Goal: Find contact information: Find phone

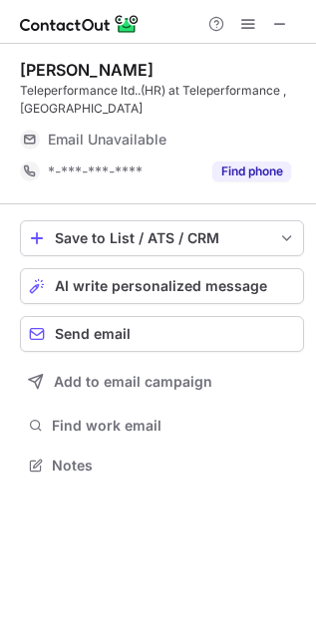
scroll to position [450, 316]
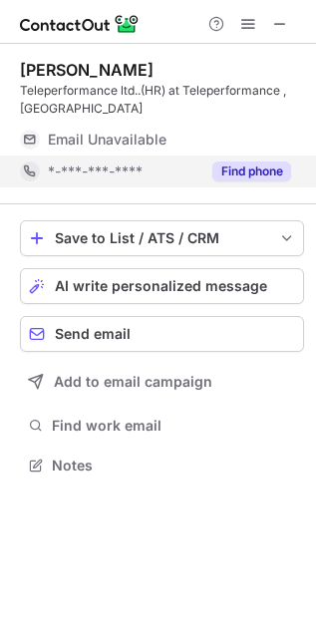
click at [230, 168] on button "Find phone" at bounding box center [251, 171] width 79 height 20
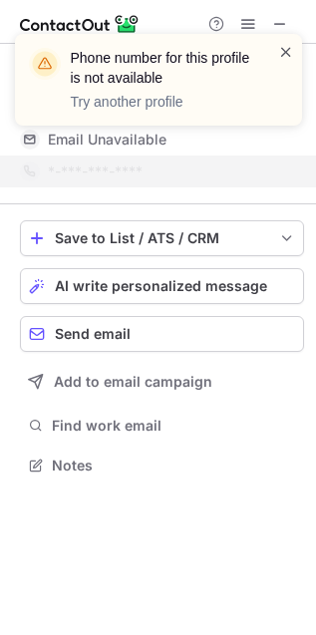
click at [280, 51] on span at bounding box center [286, 52] width 16 height 20
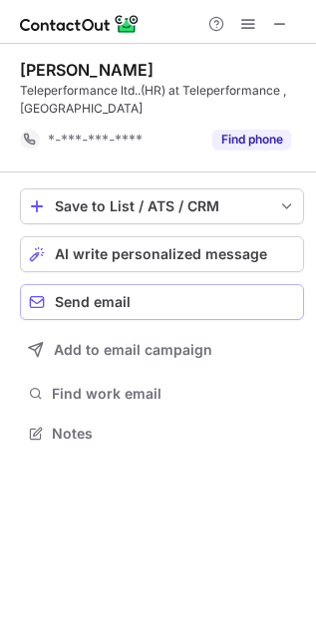
scroll to position [419, 316]
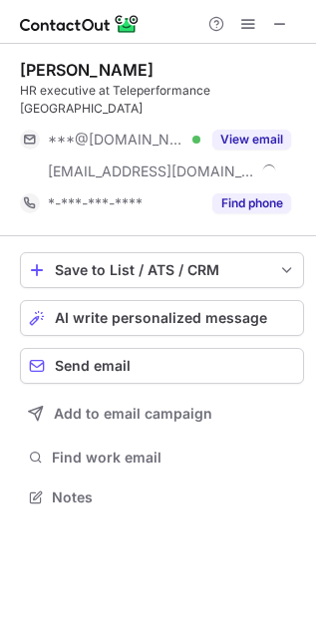
scroll to position [465, 316]
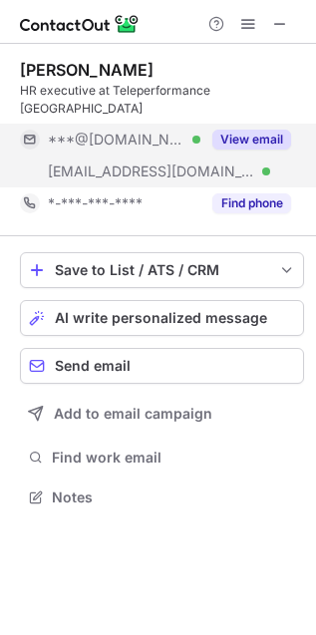
click at [245, 129] on button "View email" at bounding box center [251, 139] width 79 height 20
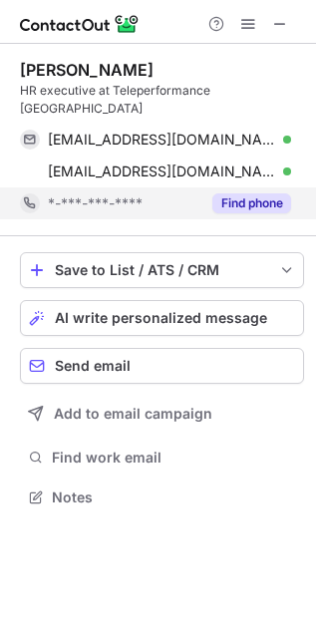
click at [242, 193] on button "Find phone" at bounding box center [251, 203] width 79 height 20
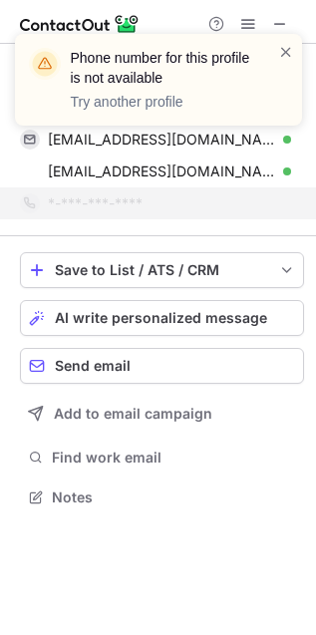
click at [296, 58] on div "Phone number for this profile is not available Try another profile" at bounding box center [158, 80] width 287 height 92
click at [285, 58] on span at bounding box center [286, 52] width 16 height 20
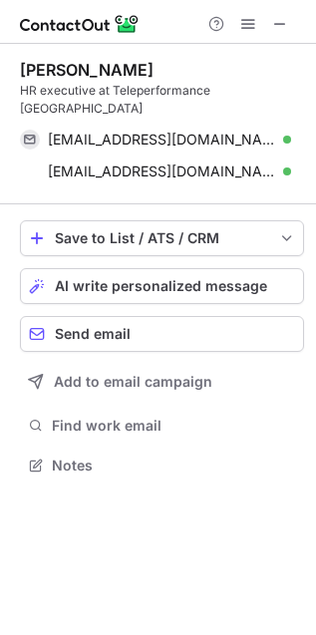
scroll to position [11, 10]
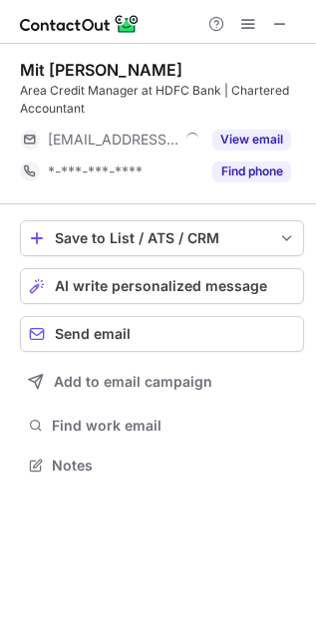
scroll to position [450, 316]
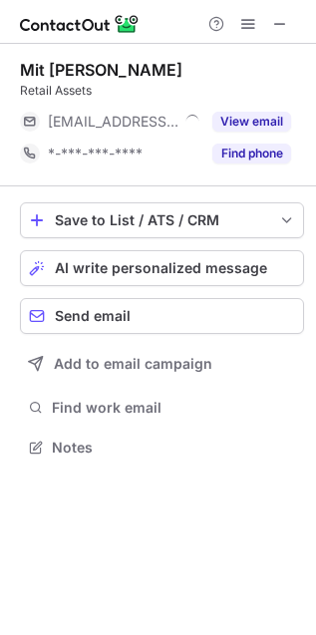
scroll to position [433, 316]
